Goal: Check status: Check status

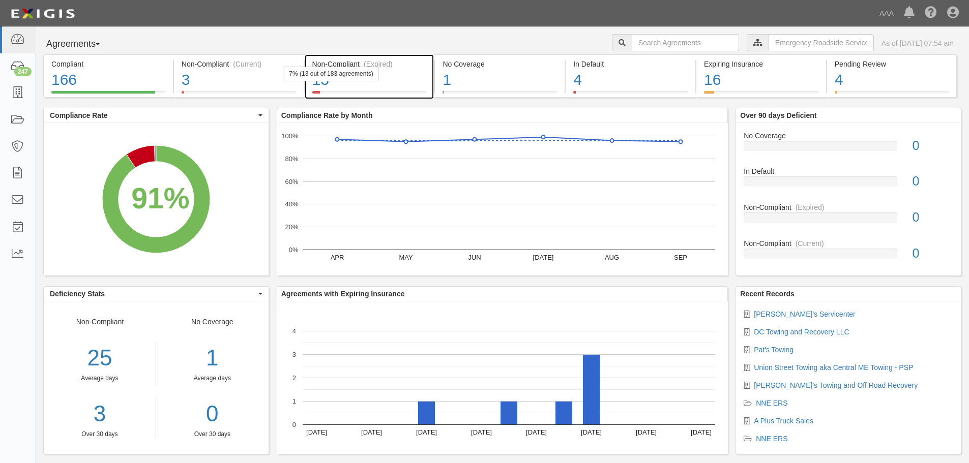
click at [372, 73] on div "7% (13 out of 183 agreements)" at bounding box center [330, 74] width 95 height 15
click at [332, 80] on div "7% (13 out of 183 agreements)" at bounding box center [330, 74] width 95 height 15
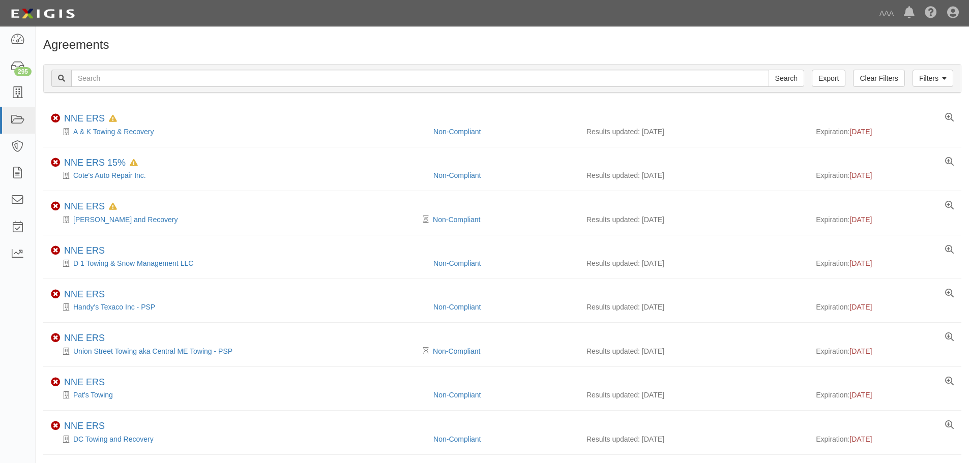
scroll to position [256, 0]
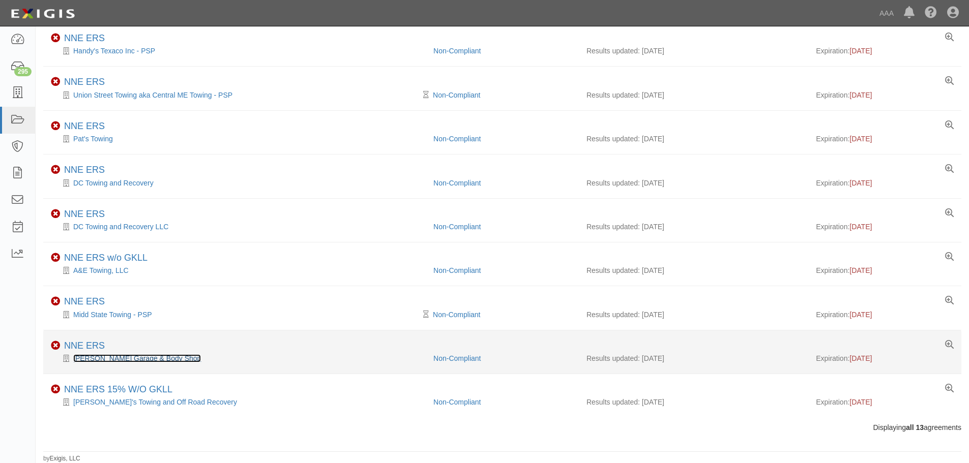
click at [98, 356] on link "[PERSON_NAME] Garage & Body Shop" at bounding box center [137, 358] width 128 height 8
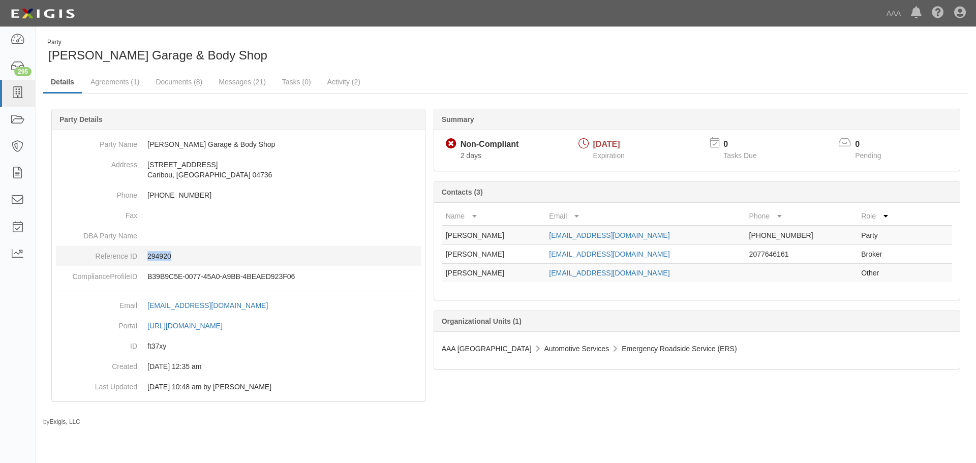
drag, startPoint x: 179, startPoint y: 261, endPoint x: 146, endPoint y: 255, distance: 33.1
click at [146, 255] on dd "294920" at bounding box center [238, 256] width 365 height 20
copy p "294920"
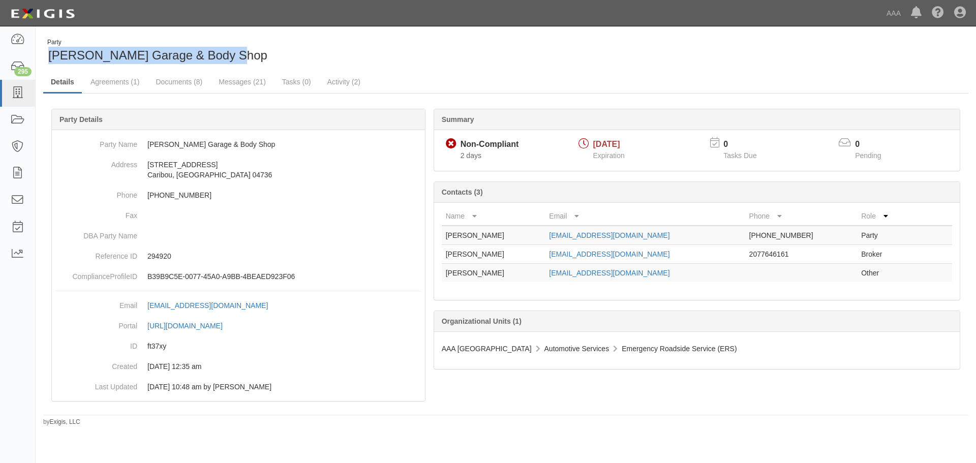
drag, startPoint x: 311, startPoint y: 59, endPoint x: 45, endPoint y: 54, distance: 266.0
click at [45, 55] on div "Party Beaulieu's Garage & Body Shop" at bounding box center [270, 51] width 455 height 26
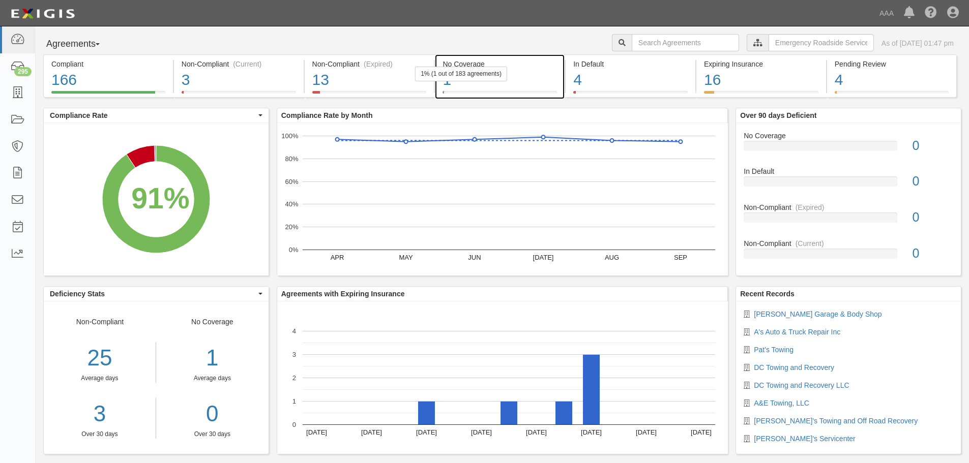
click at [534, 87] on div "1" at bounding box center [499, 80] width 114 height 22
